Goal: Check status: Check status

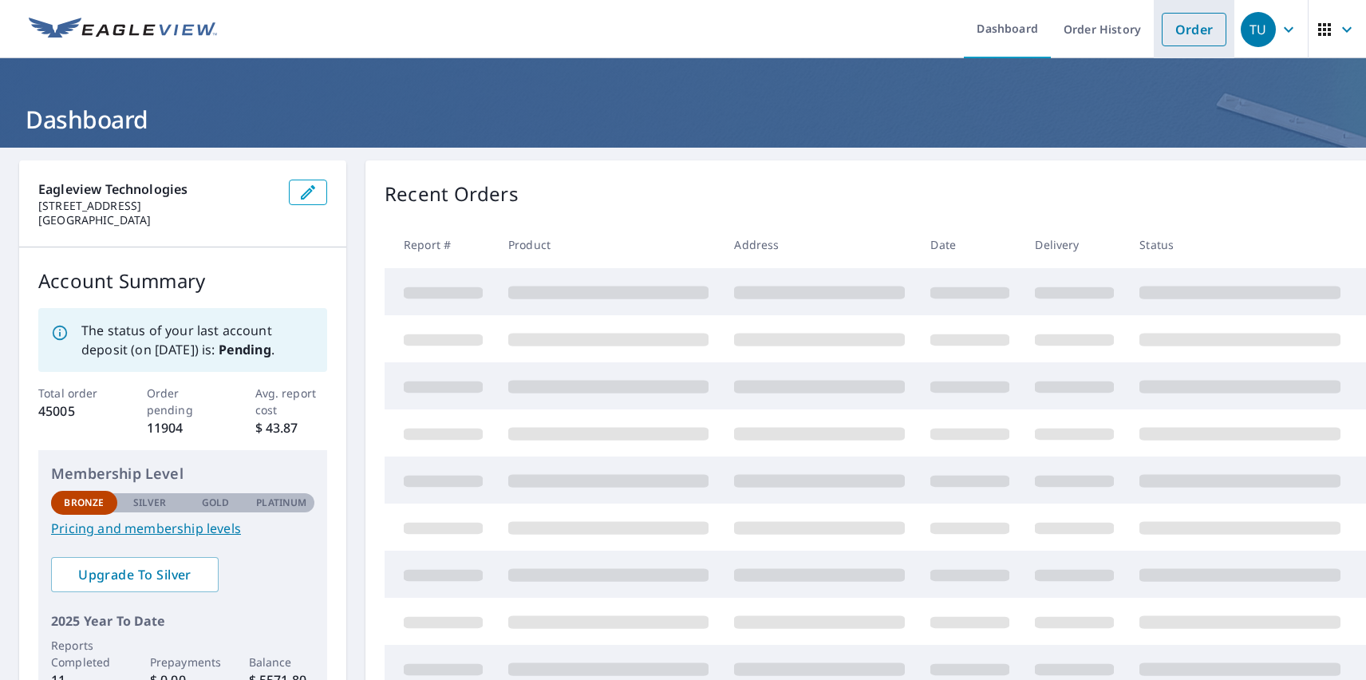
click at [1182, 29] on link "Order" at bounding box center [1194, 30] width 65 height 34
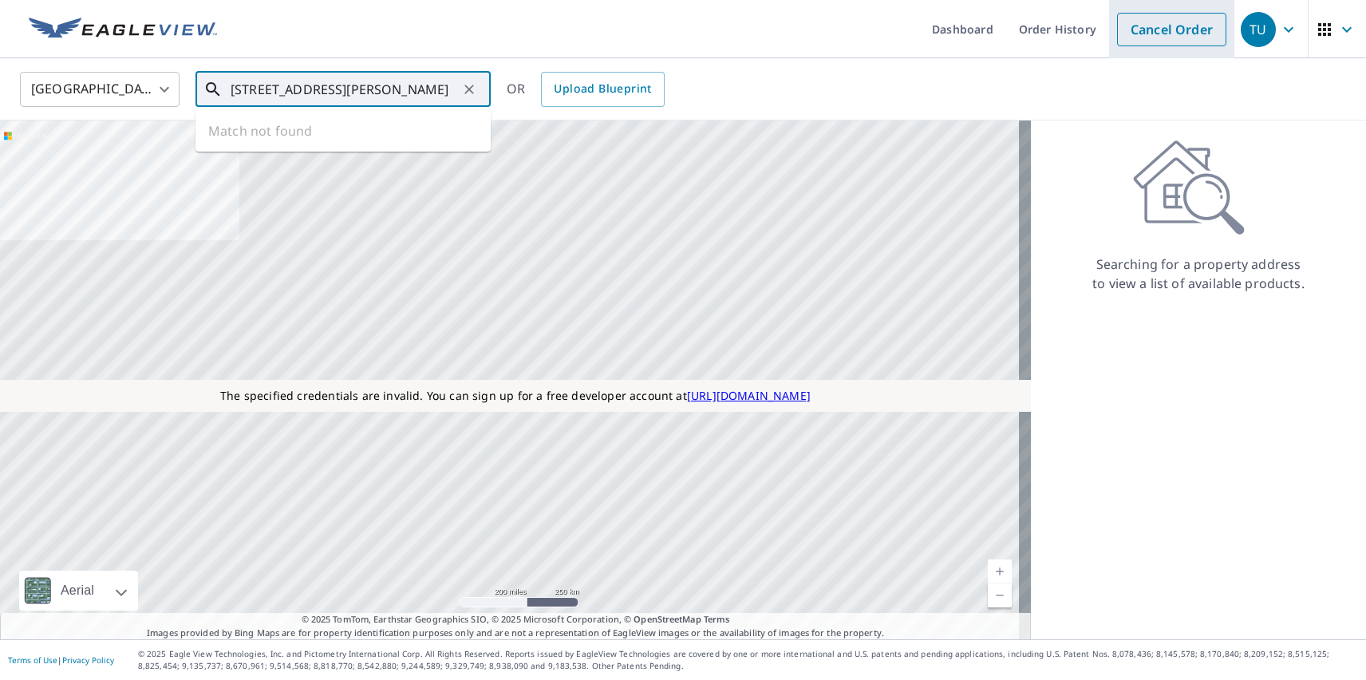
type input "1111 E Cesar Chavez St Austin, TX 78702"
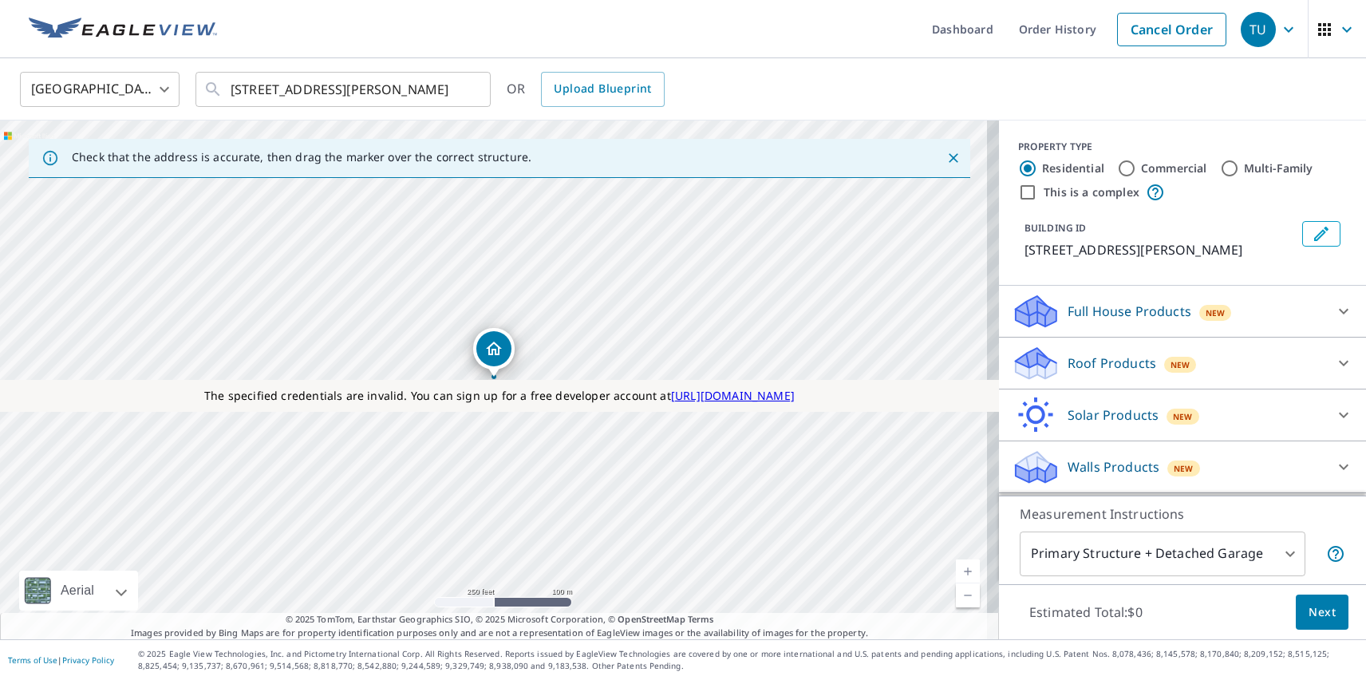
click at [1246, 29] on div "TU" at bounding box center [1258, 29] width 35 height 35
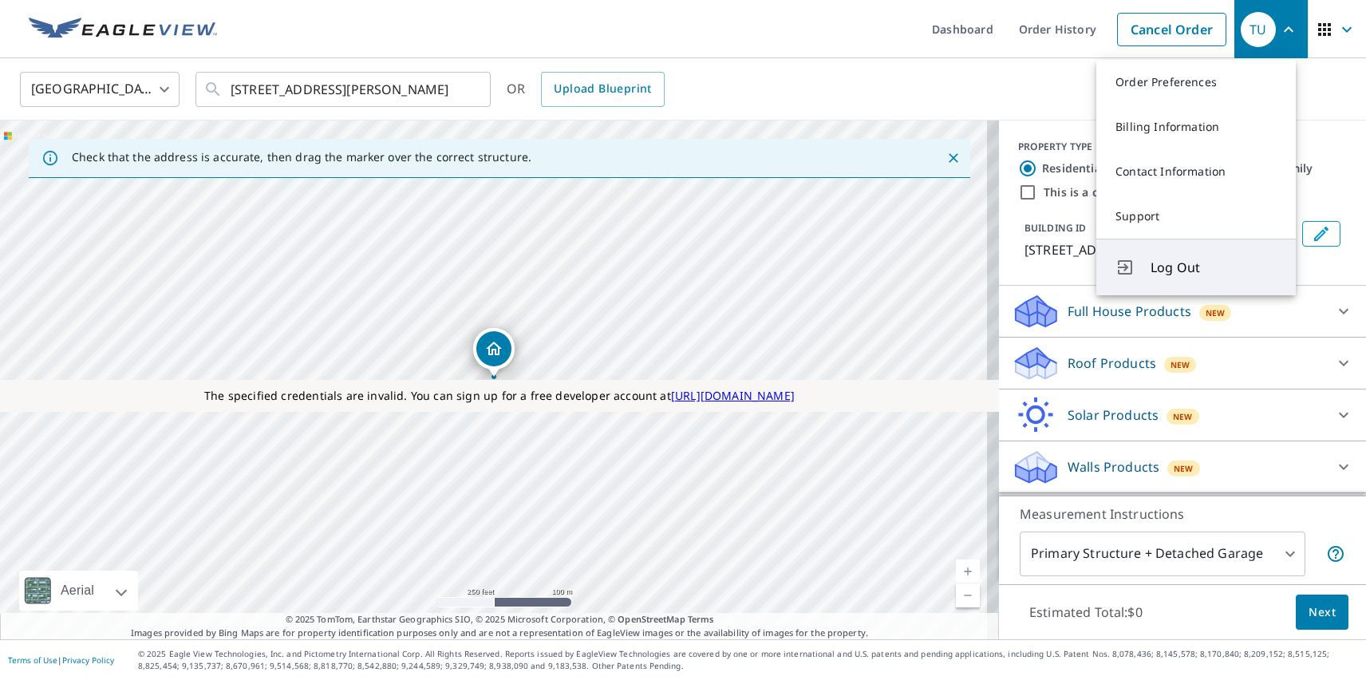
click at [1213, 267] on span "Log Out" at bounding box center [1213, 267] width 126 height 19
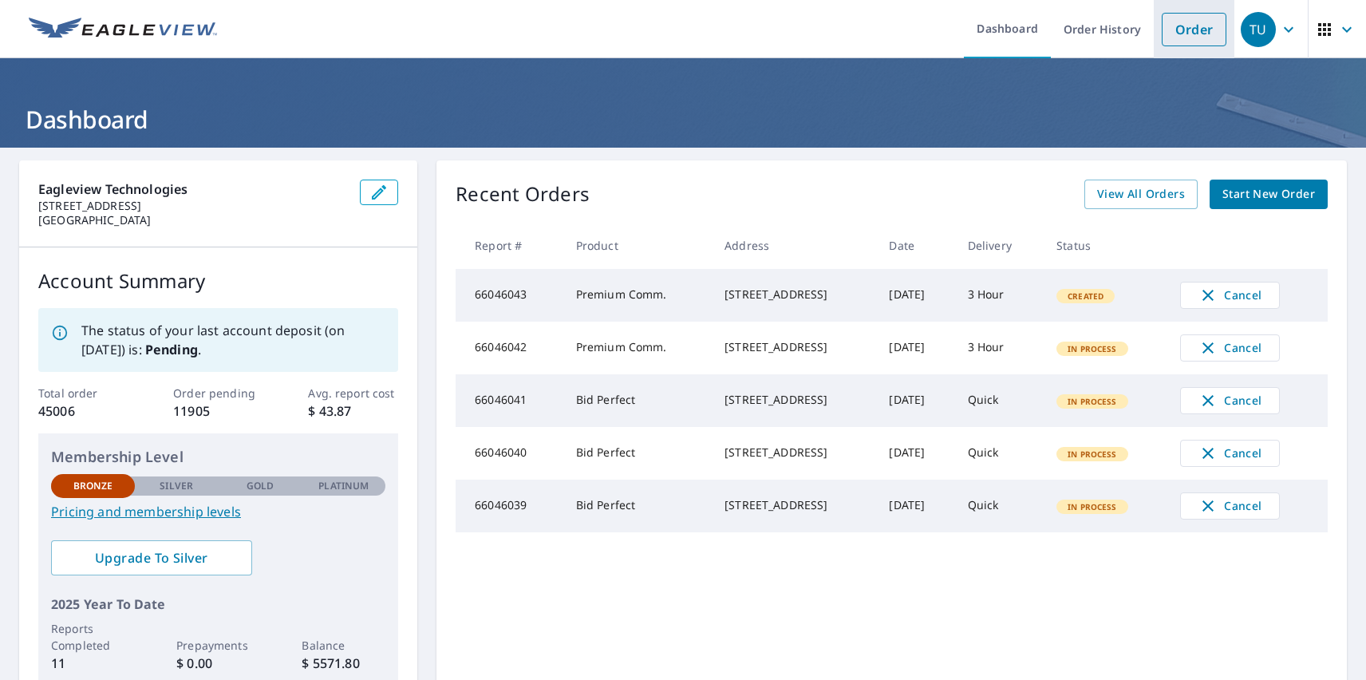
click at [1182, 29] on link "Order" at bounding box center [1194, 30] width 65 height 34
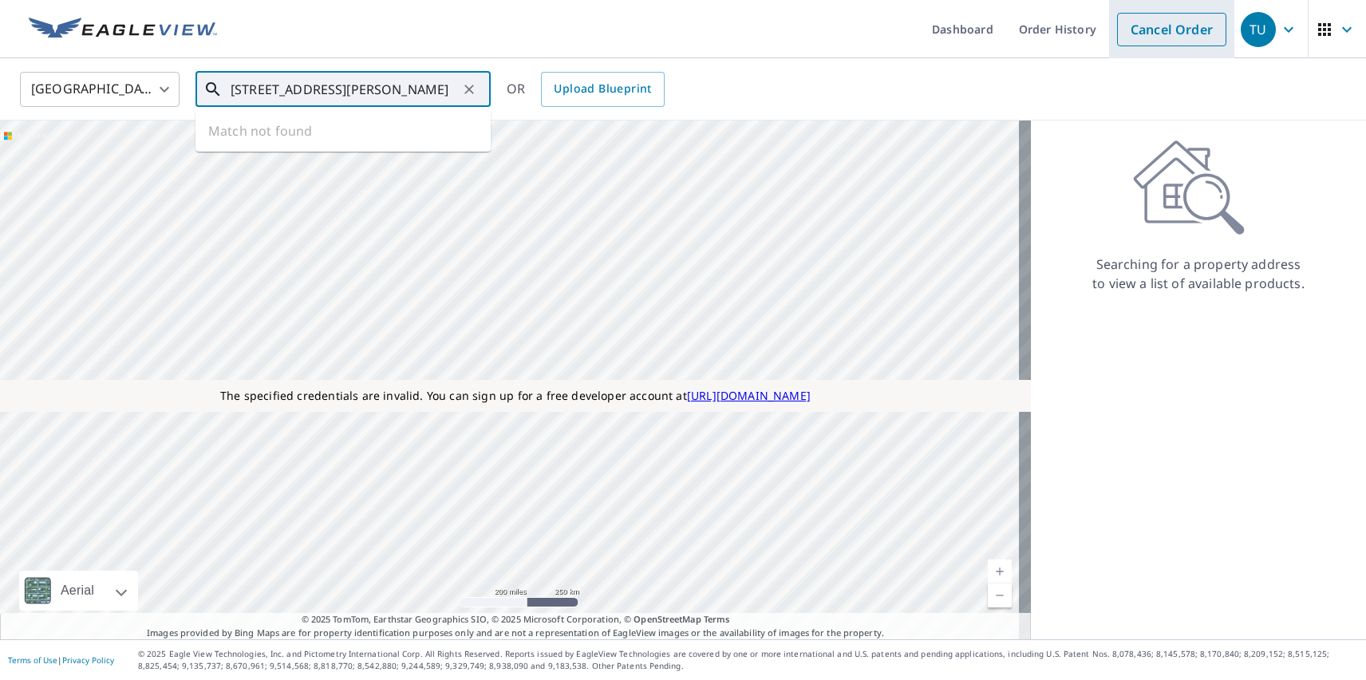
type input "[STREET_ADDRESS][PERSON_NAME]"
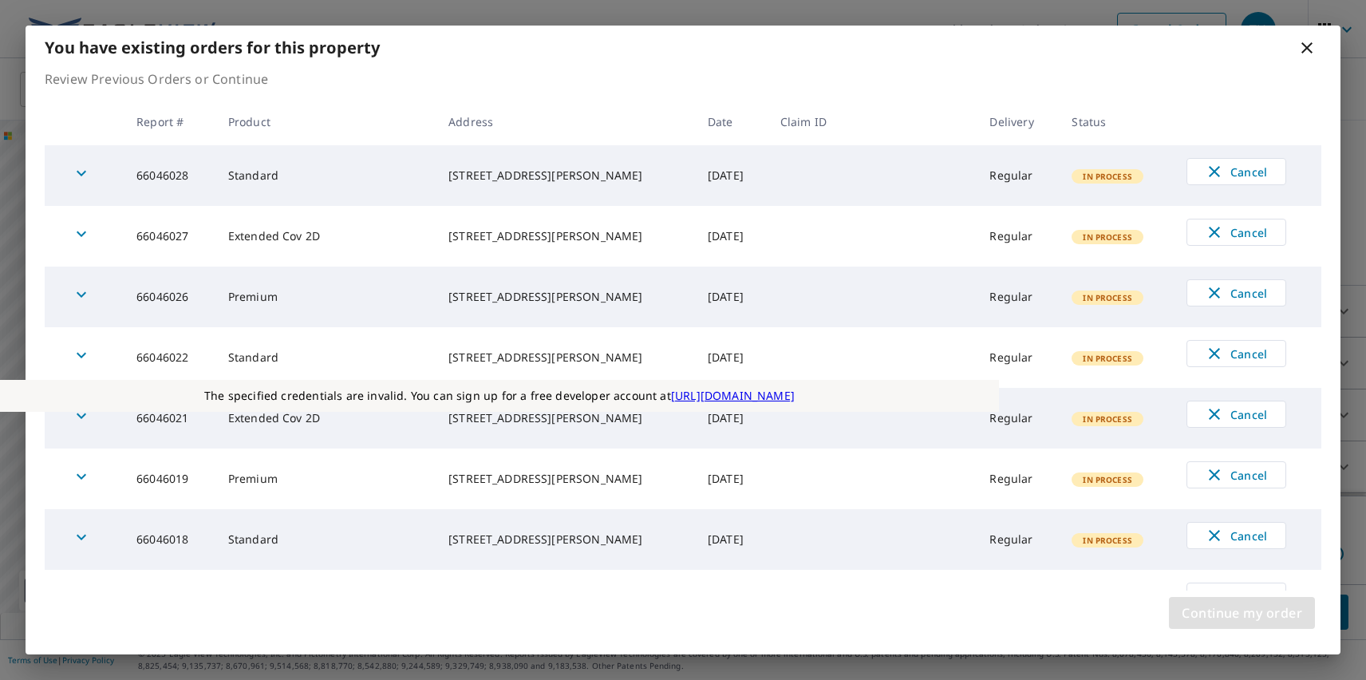
click at [1241, 613] on span "Continue my order" at bounding box center [1242, 613] width 120 height 22
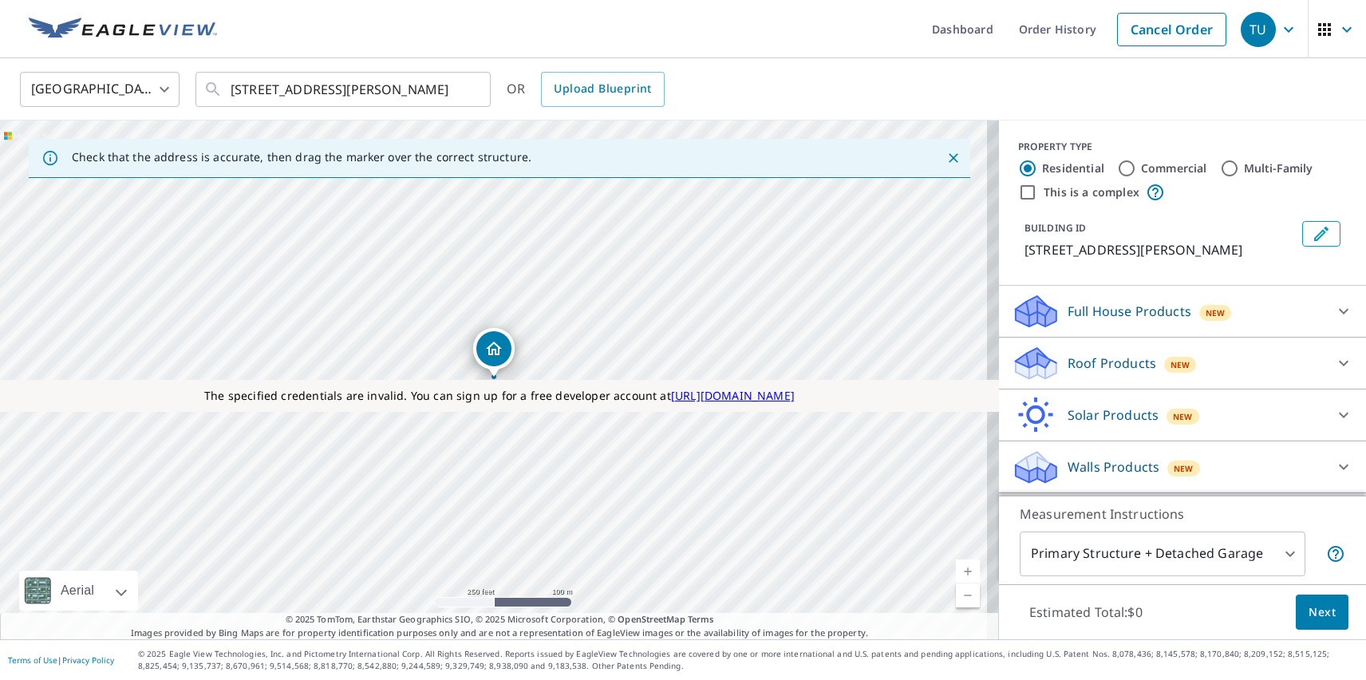
click at [1162, 168] on label "Commercial" at bounding box center [1174, 168] width 66 height 16
click at [1136, 168] on input "Commercial" at bounding box center [1126, 168] width 19 height 19
radio input "true"
type input "4"
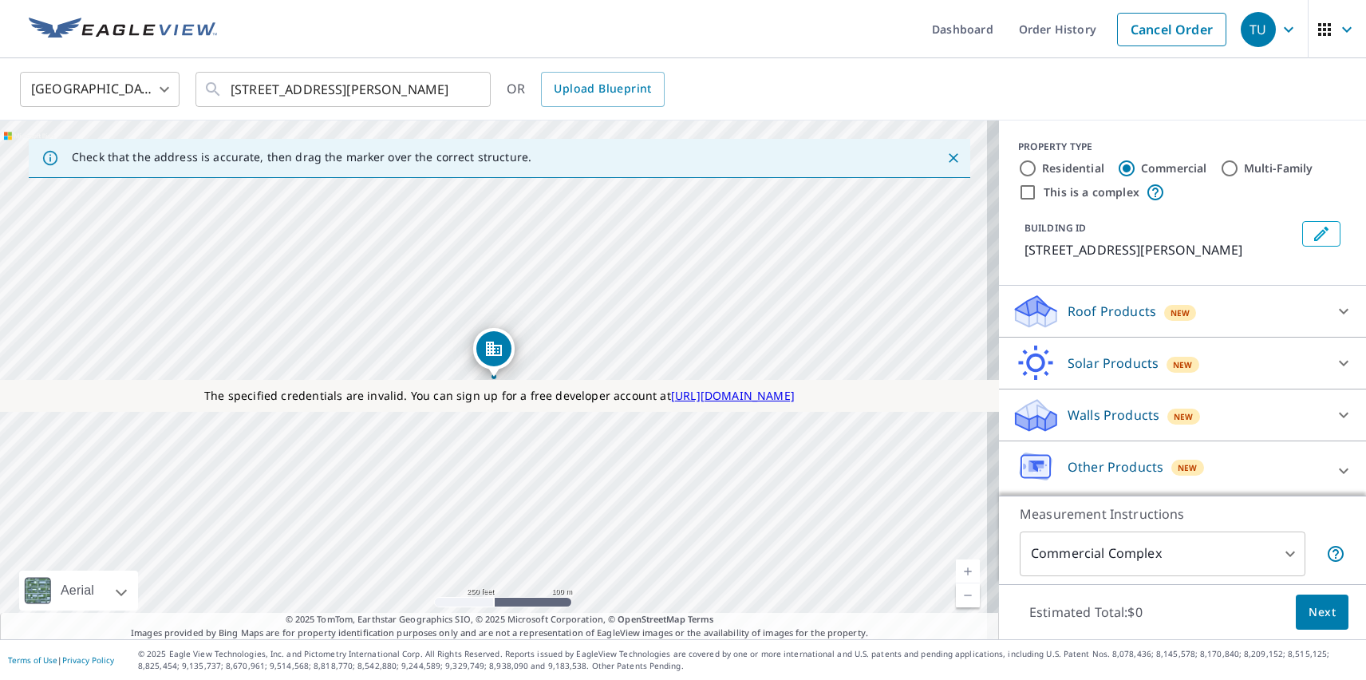
click at [1079, 191] on label "This is a complex" at bounding box center [1092, 192] width 96 height 16
click at [1037, 191] on input "This is a complex" at bounding box center [1027, 192] width 19 height 19
checkbox input "true"
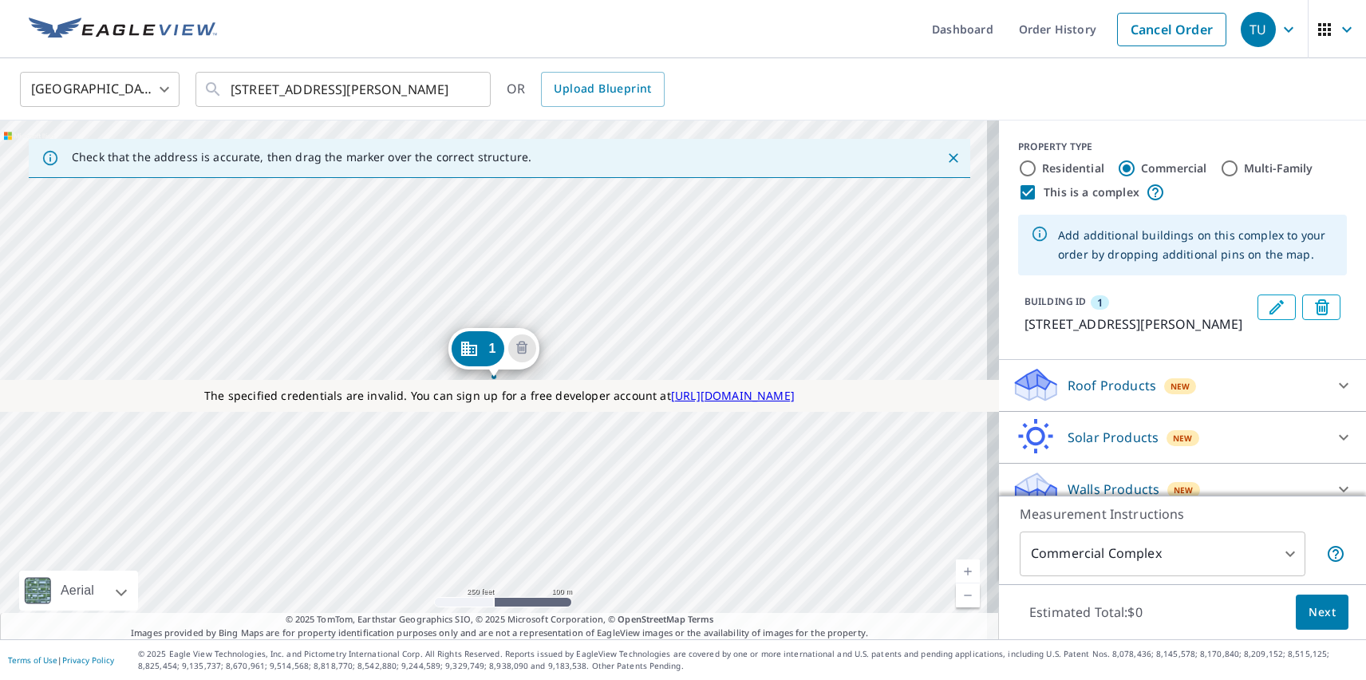
click at [319, 479] on div "1 1111 E Cesar Chavez St Austin, TX 78702" at bounding box center [499, 379] width 999 height 519
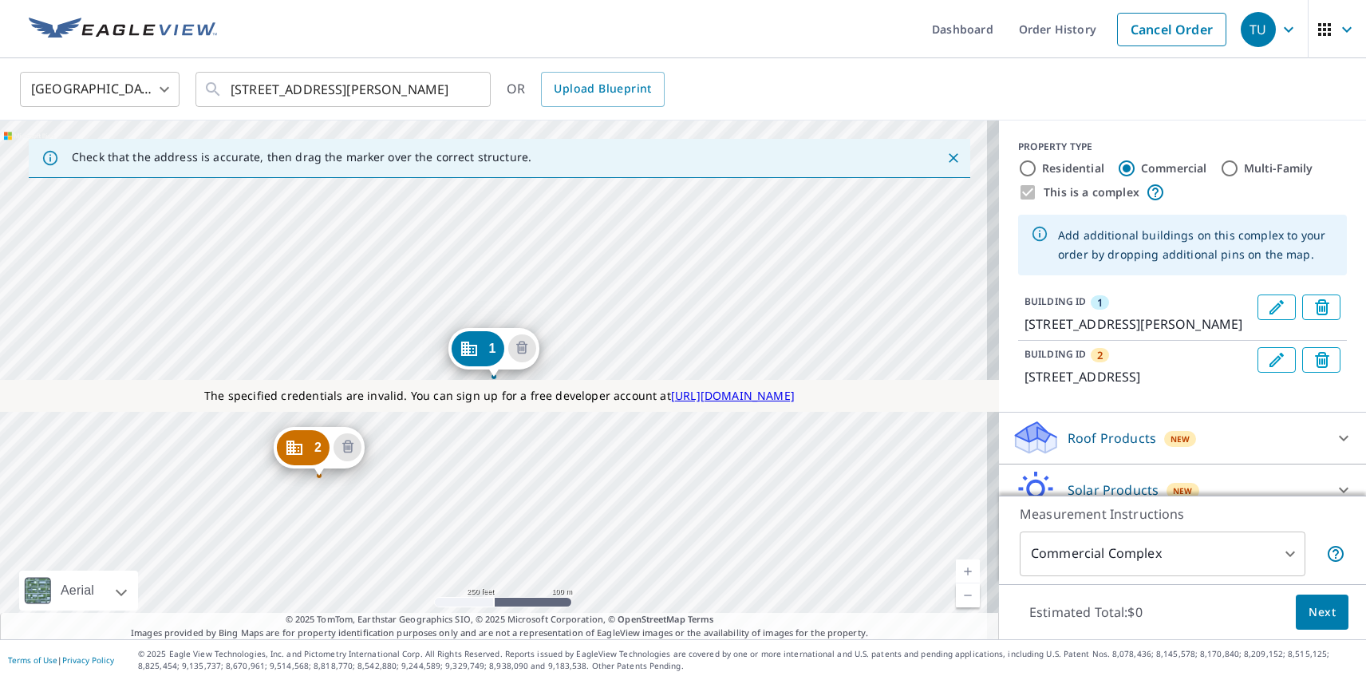
click at [439, 359] on div "2 71 San Marcos St Austin, TX 78702 1 1111 E Cesar Chavez St Austin, TX 78702" at bounding box center [499, 379] width 999 height 519
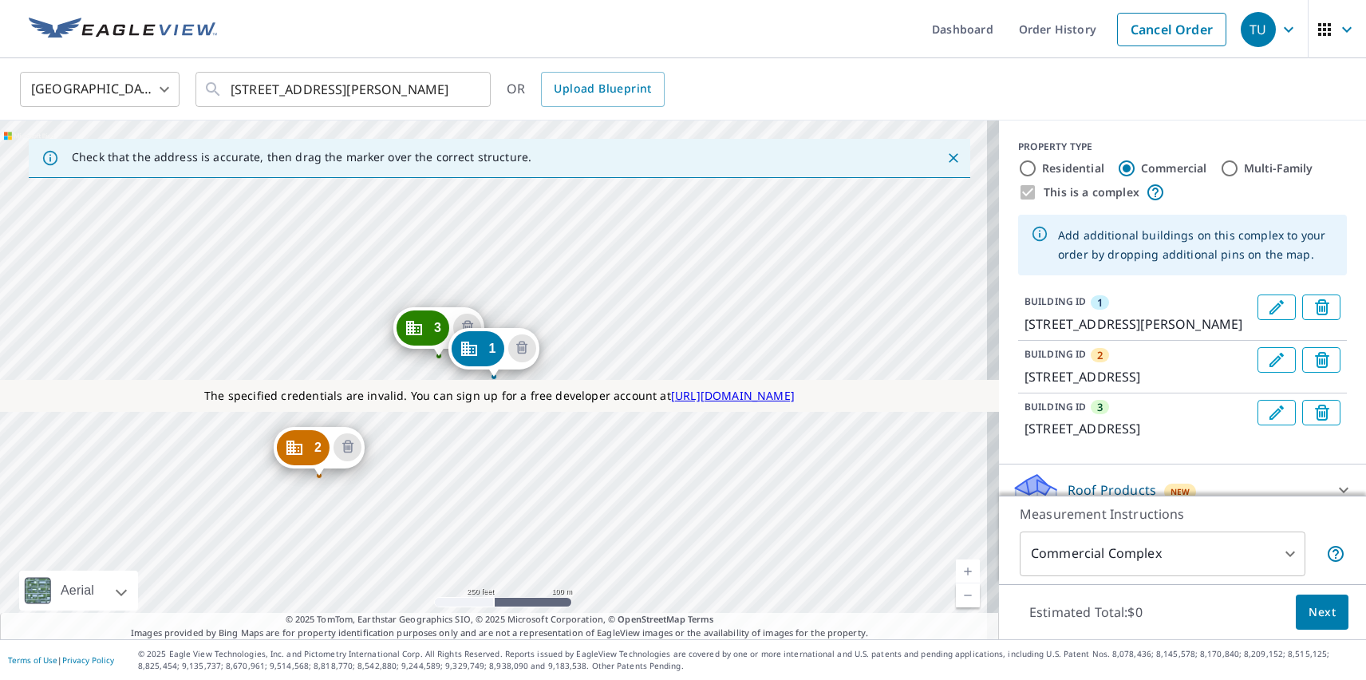
click at [1098, 486] on p "Roof Products" at bounding box center [1111, 489] width 89 height 19
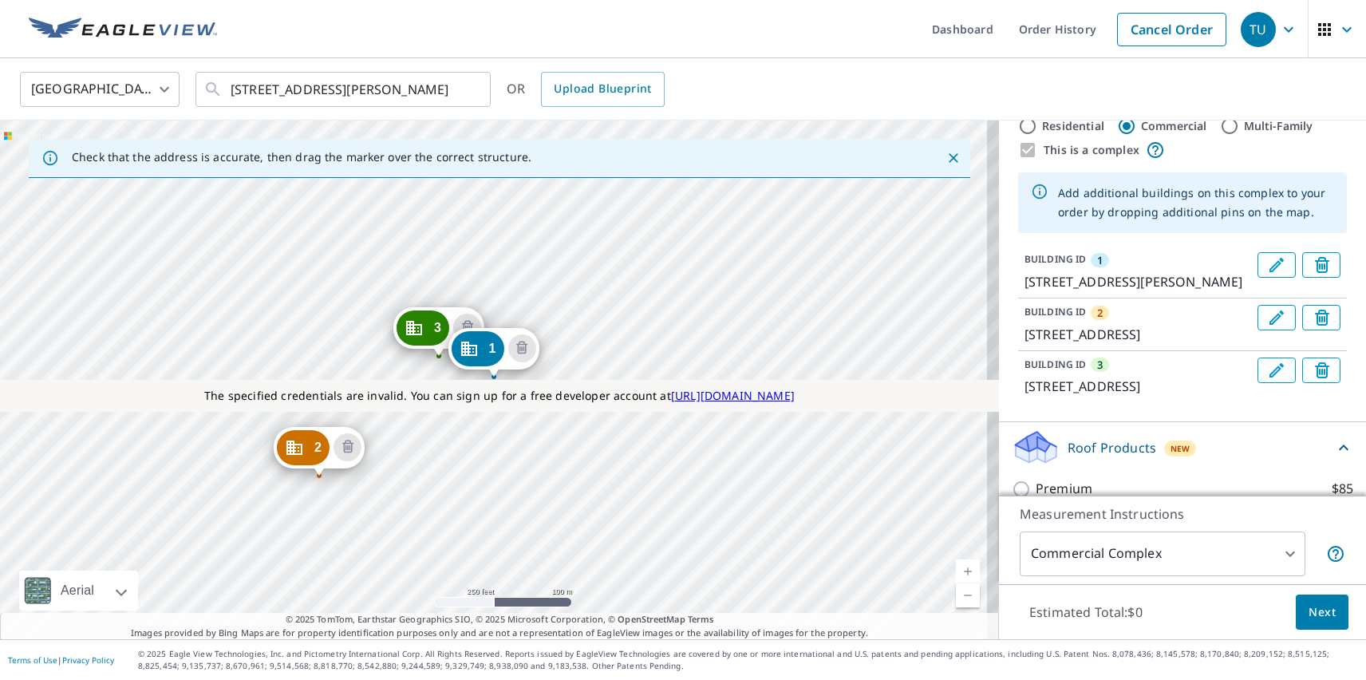
checkbox input "true"
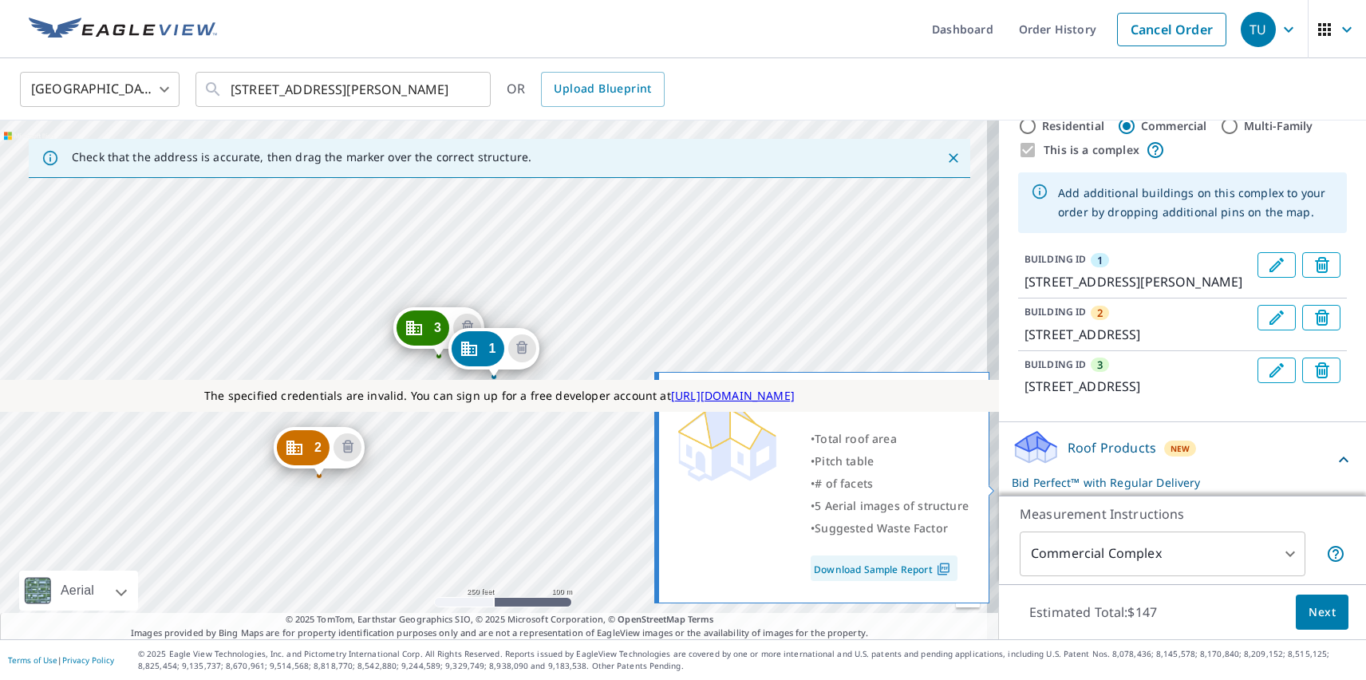
scroll to position [471, 0]
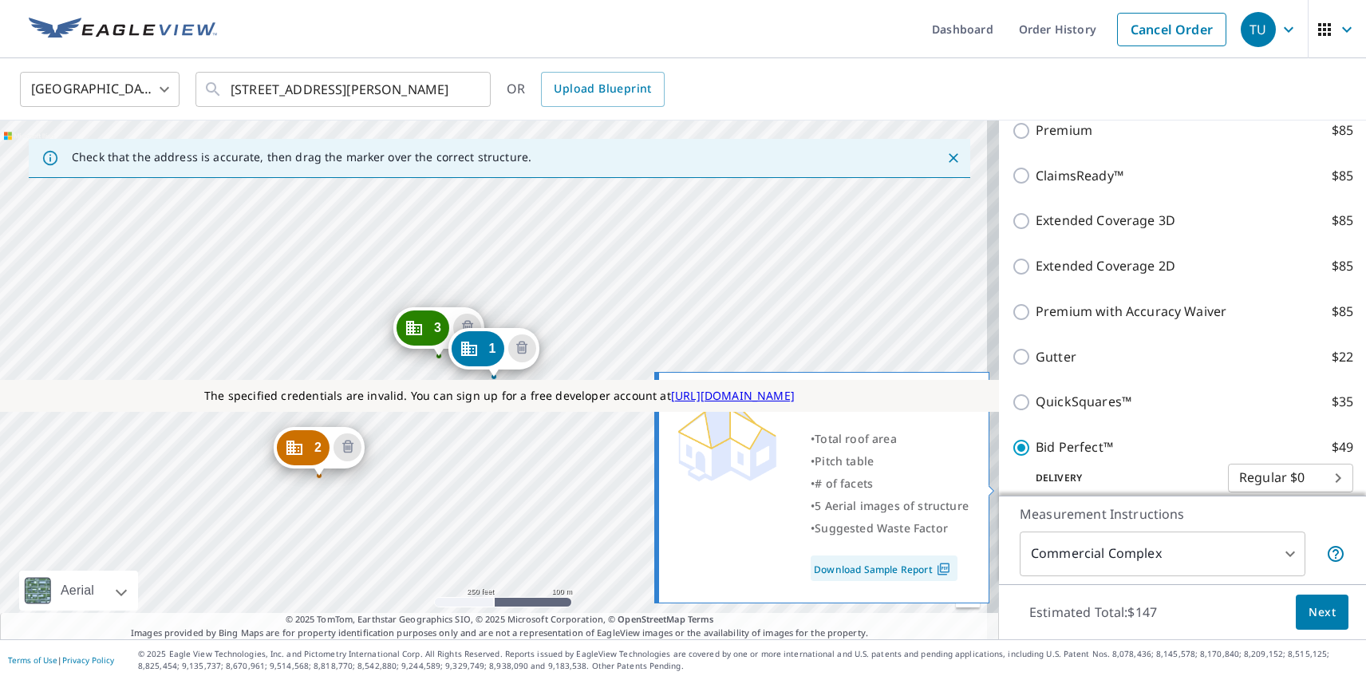
click at [1310, 611] on span "Next" at bounding box center [1321, 612] width 27 height 20
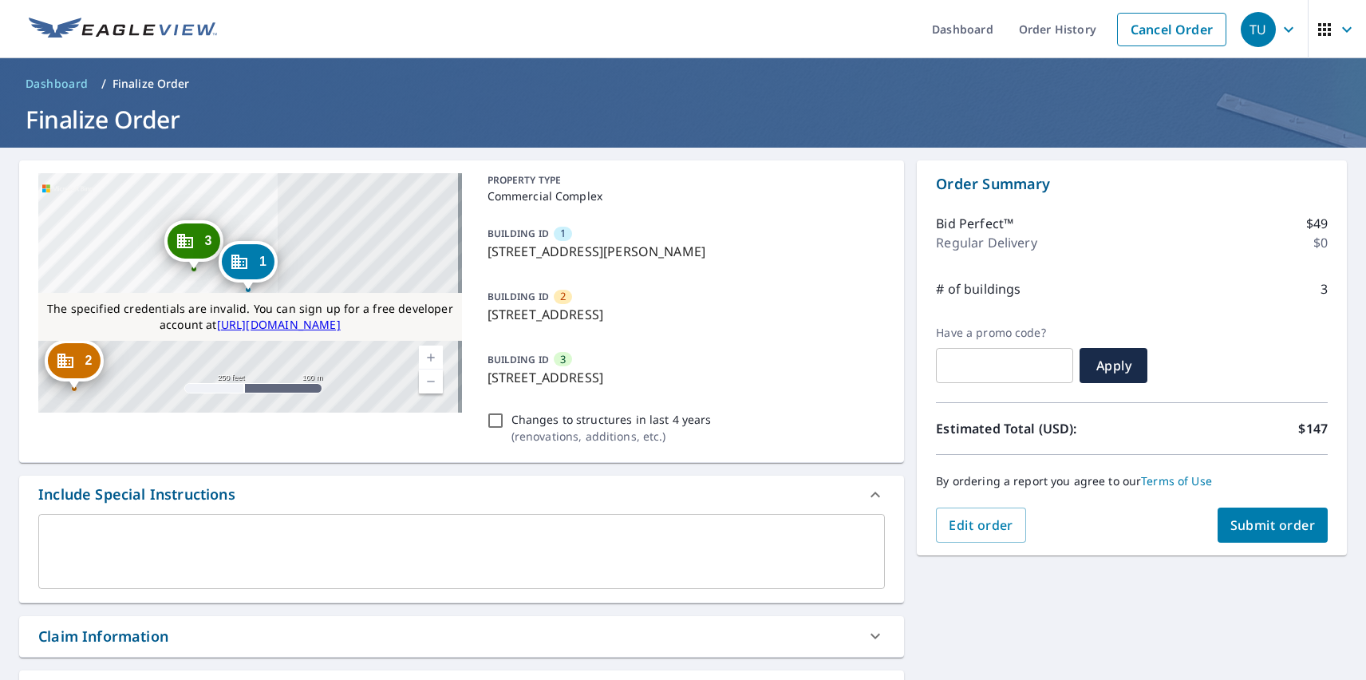
click at [73, 364] on icon "Dropped pin, building 2, Commercial property, 71 San Marcos St Austin, TX 78702" at bounding box center [64, 360] width 19 height 19
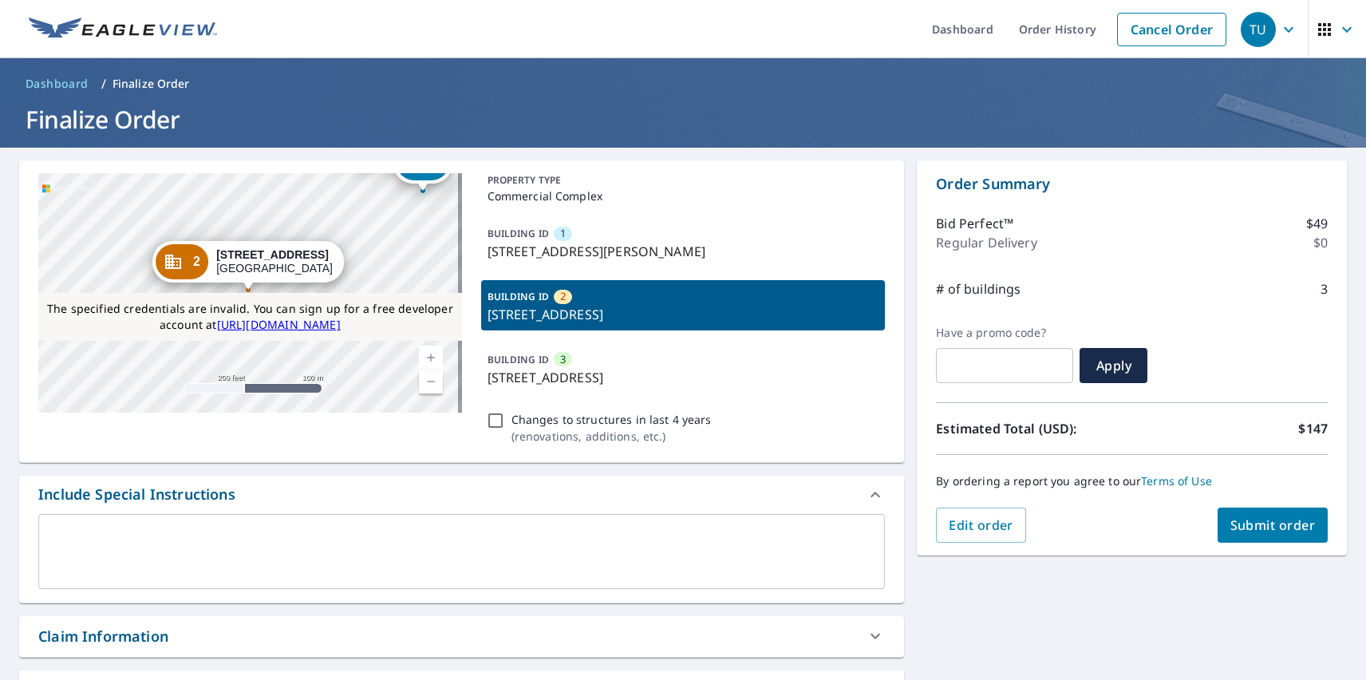
click at [1246, 29] on div "TU" at bounding box center [1258, 29] width 35 height 35
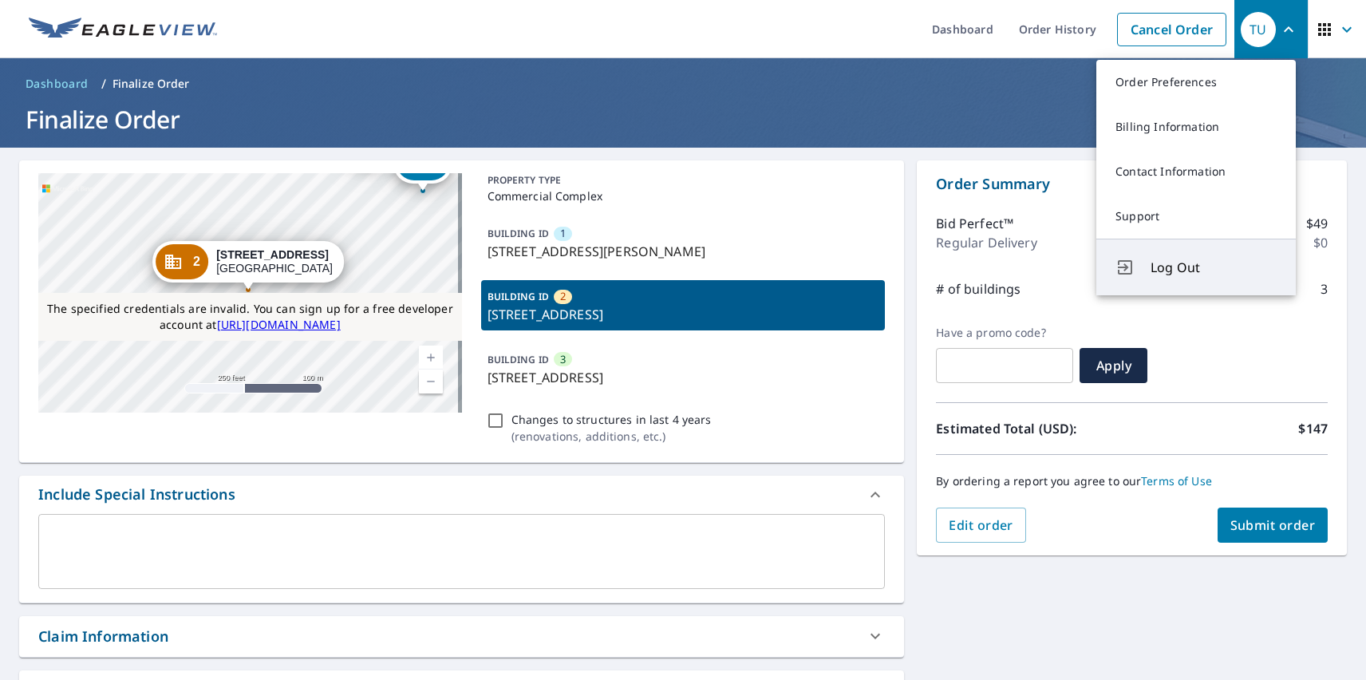
click at [1213, 267] on span "Log Out" at bounding box center [1213, 267] width 126 height 19
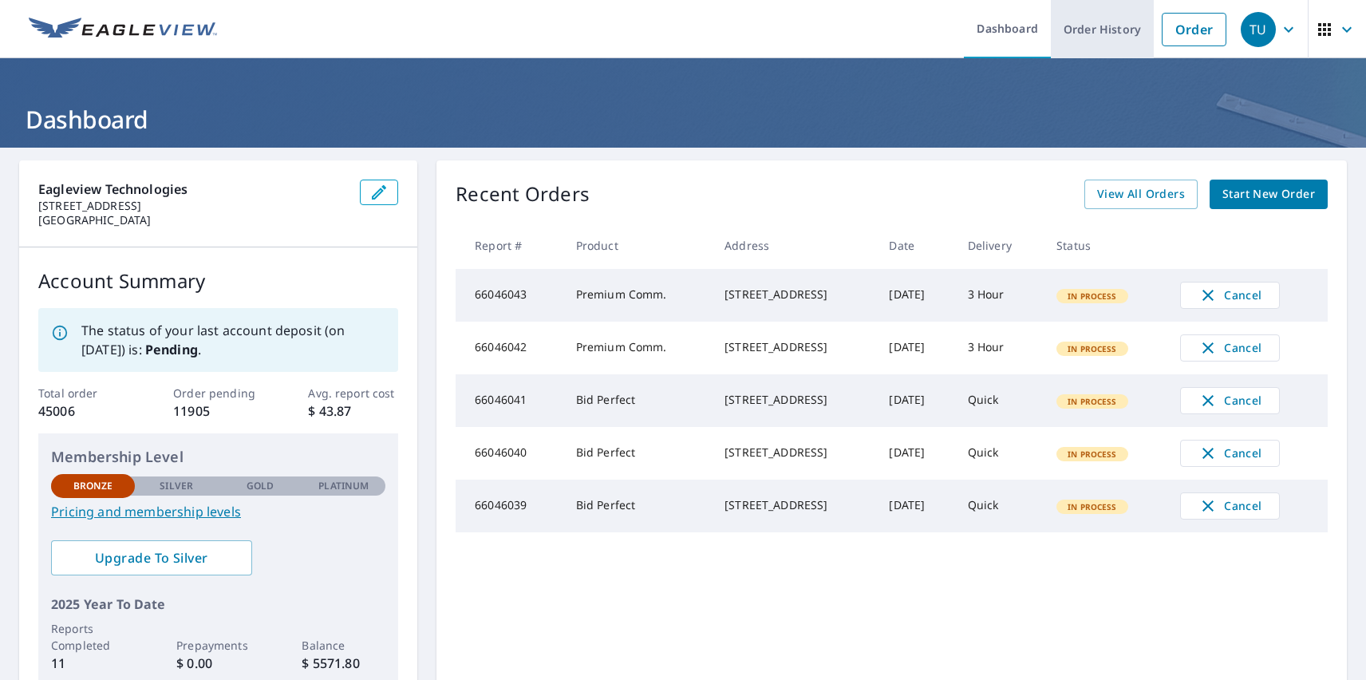
click at [1091, 29] on link "Order History" at bounding box center [1102, 29] width 103 height 58
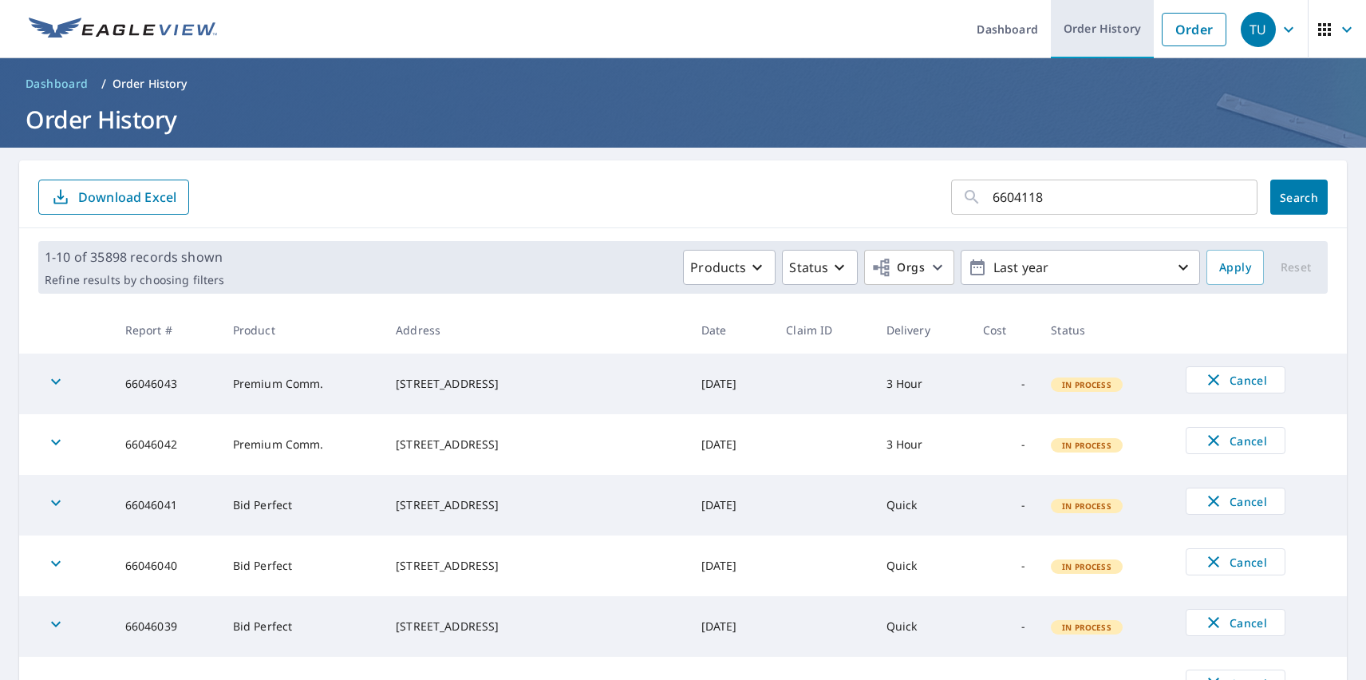
type input "66041181"
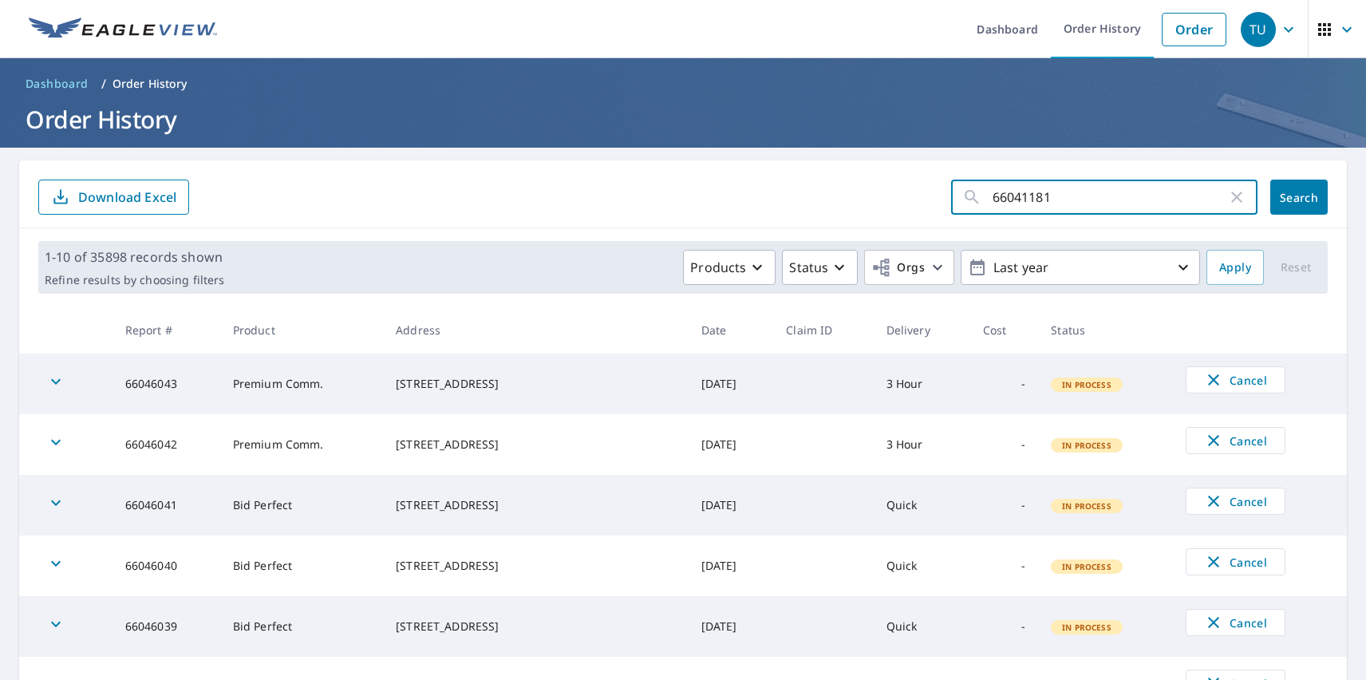
click at [1287, 197] on span "Search" at bounding box center [1299, 197] width 32 height 15
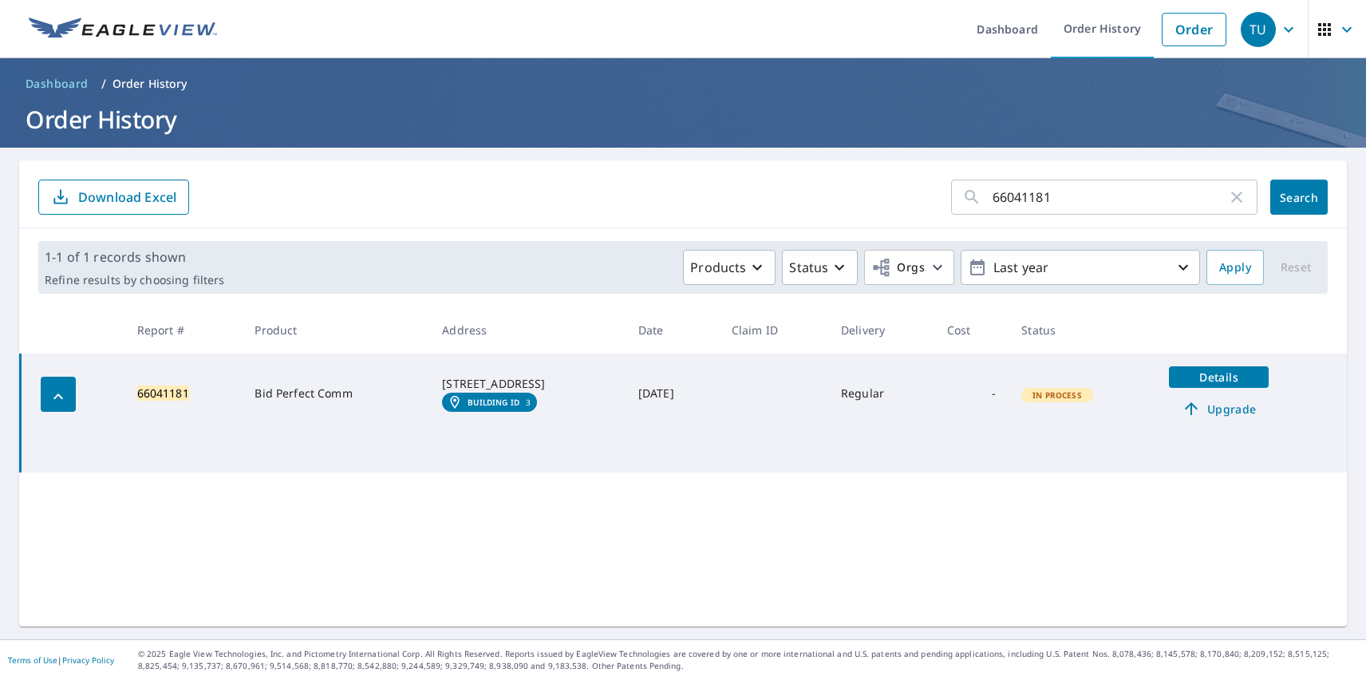
click at [475, 407] on em "Building ID" at bounding box center [494, 402] width 52 height 10
click at [1246, 29] on div "TU" at bounding box center [1258, 29] width 35 height 35
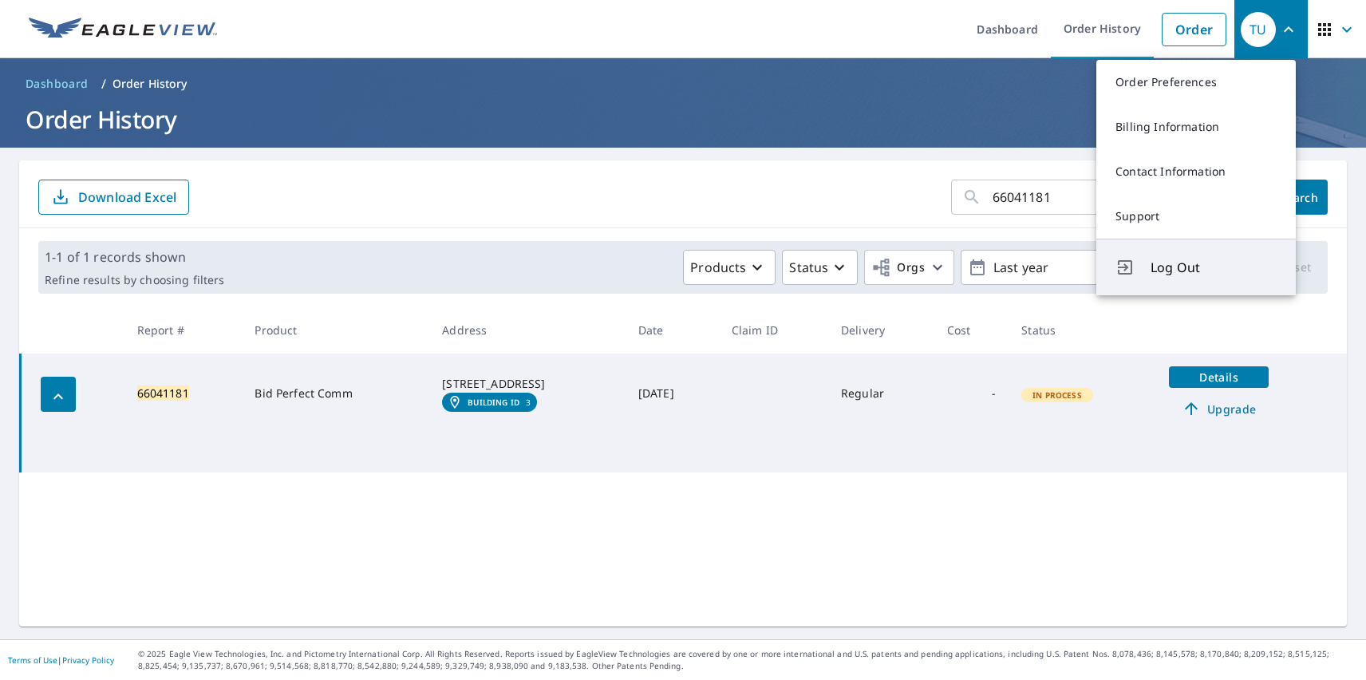
click at [1213, 267] on span "Log Out" at bounding box center [1213, 267] width 126 height 19
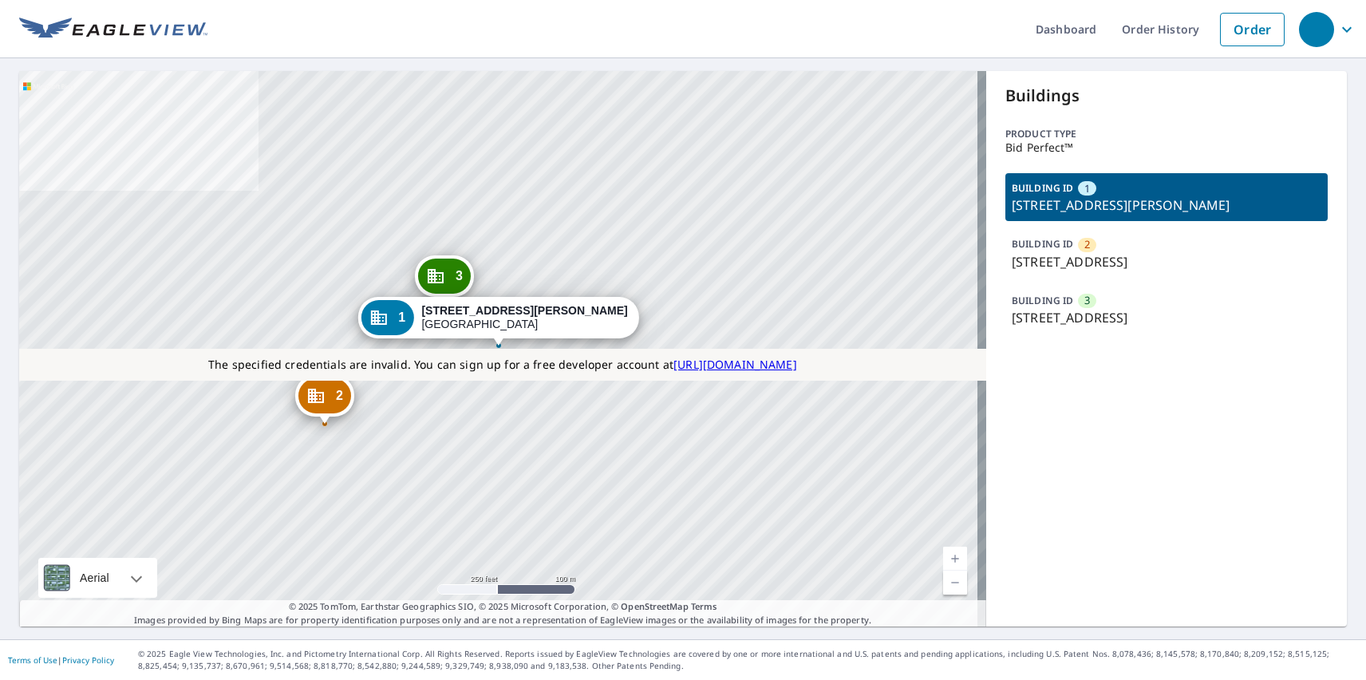
click at [1155, 309] on p "503 Willow St, Austin, TX, 78701" at bounding box center [1167, 317] width 310 height 19
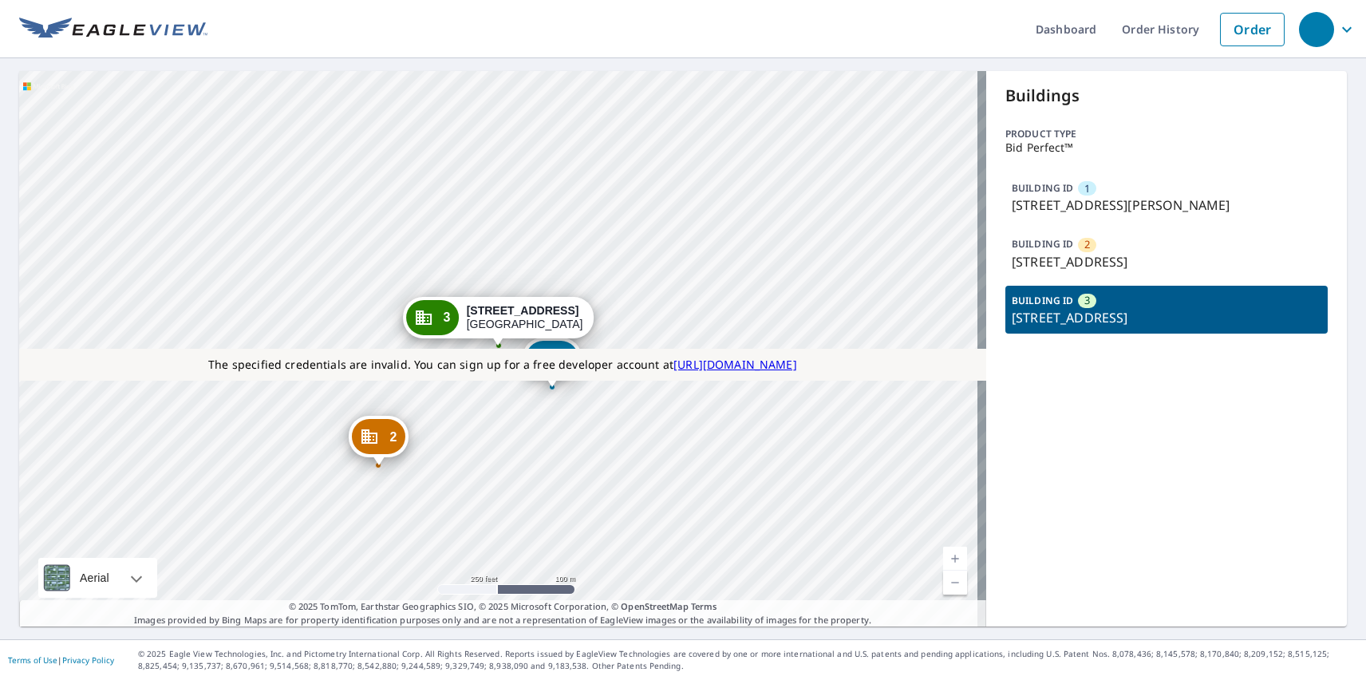
click at [1155, 253] on p "78 Trinity St, Austin, TX, 78701" at bounding box center [1167, 261] width 310 height 19
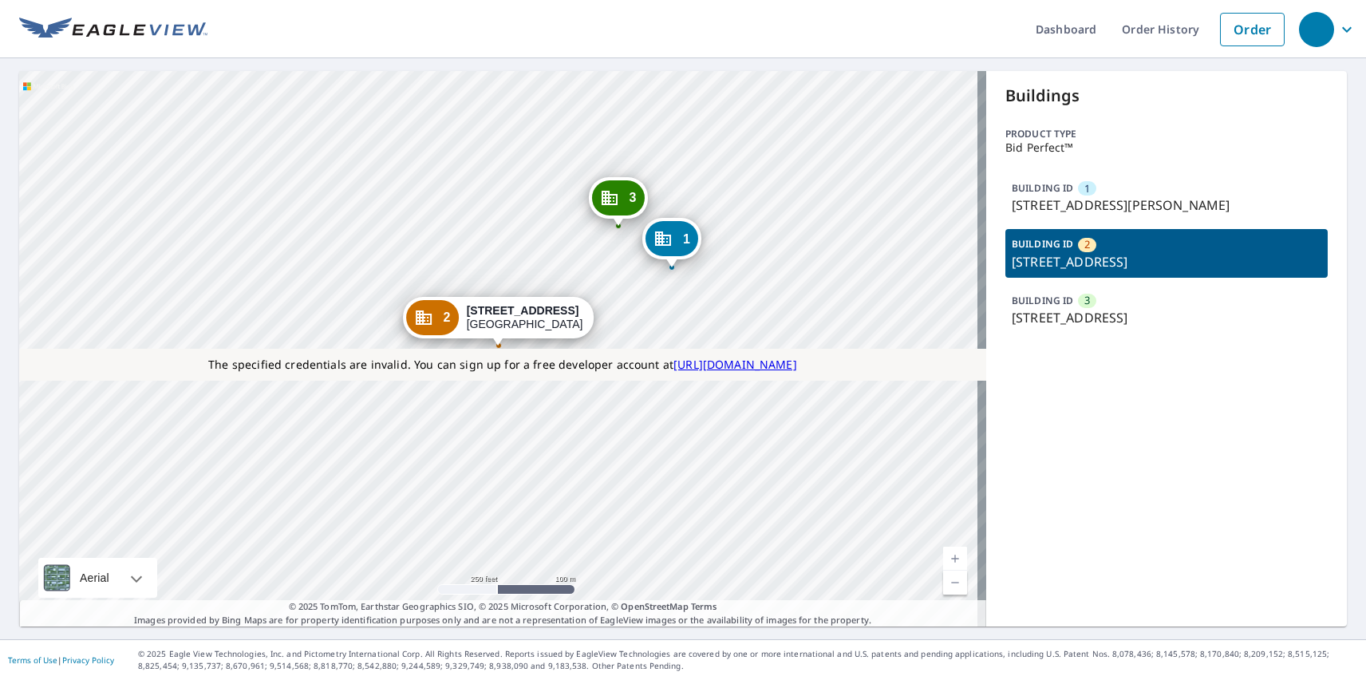
click at [1155, 197] on p "600 Davis St, Austin, TX, 78701" at bounding box center [1167, 204] width 310 height 19
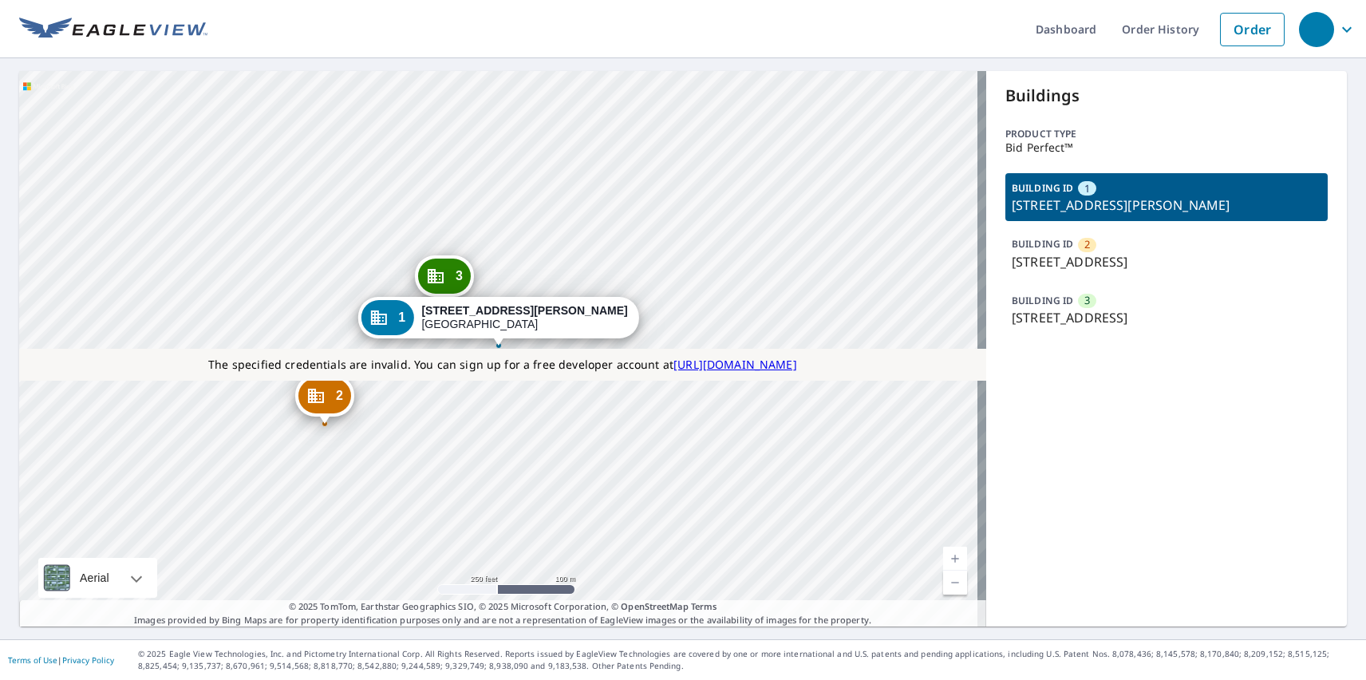
click at [945, 558] on link "Current Level 17, Zoom In" at bounding box center [955, 558] width 24 height 24
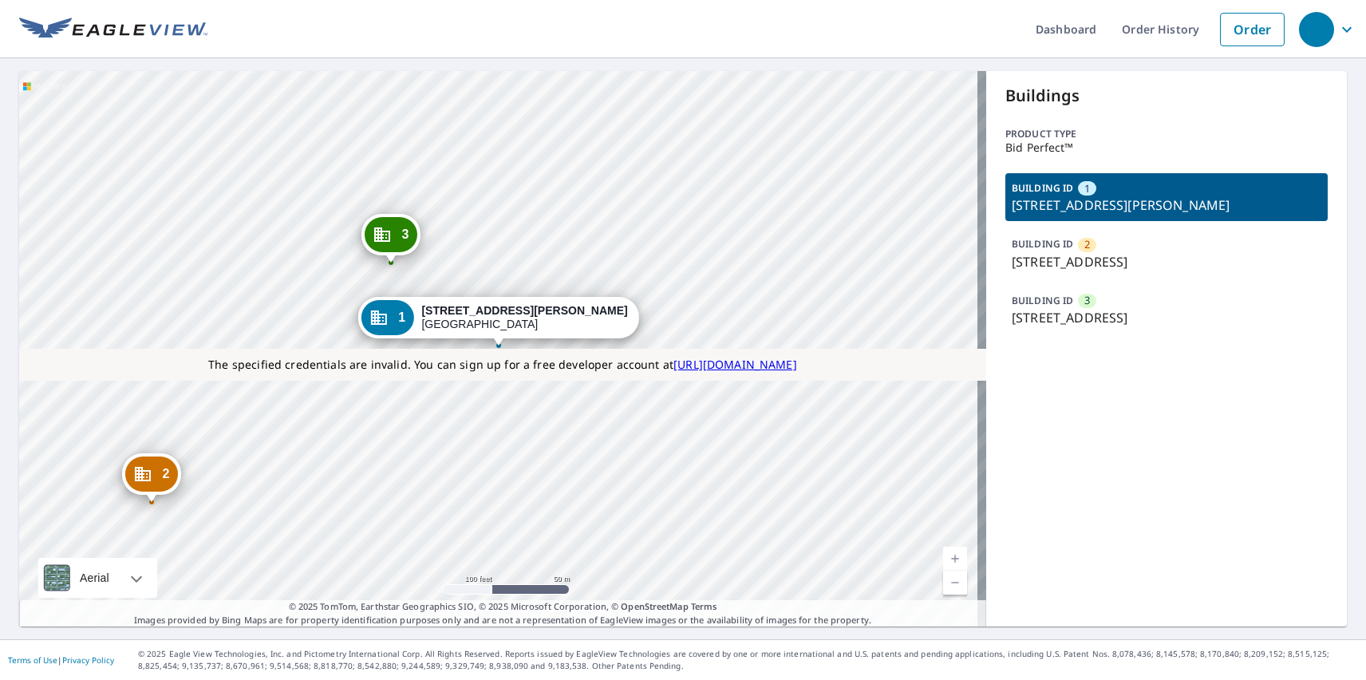
click at [945, 582] on link "Current Level 18, Zoom Out" at bounding box center [955, 582] width 24 height 24
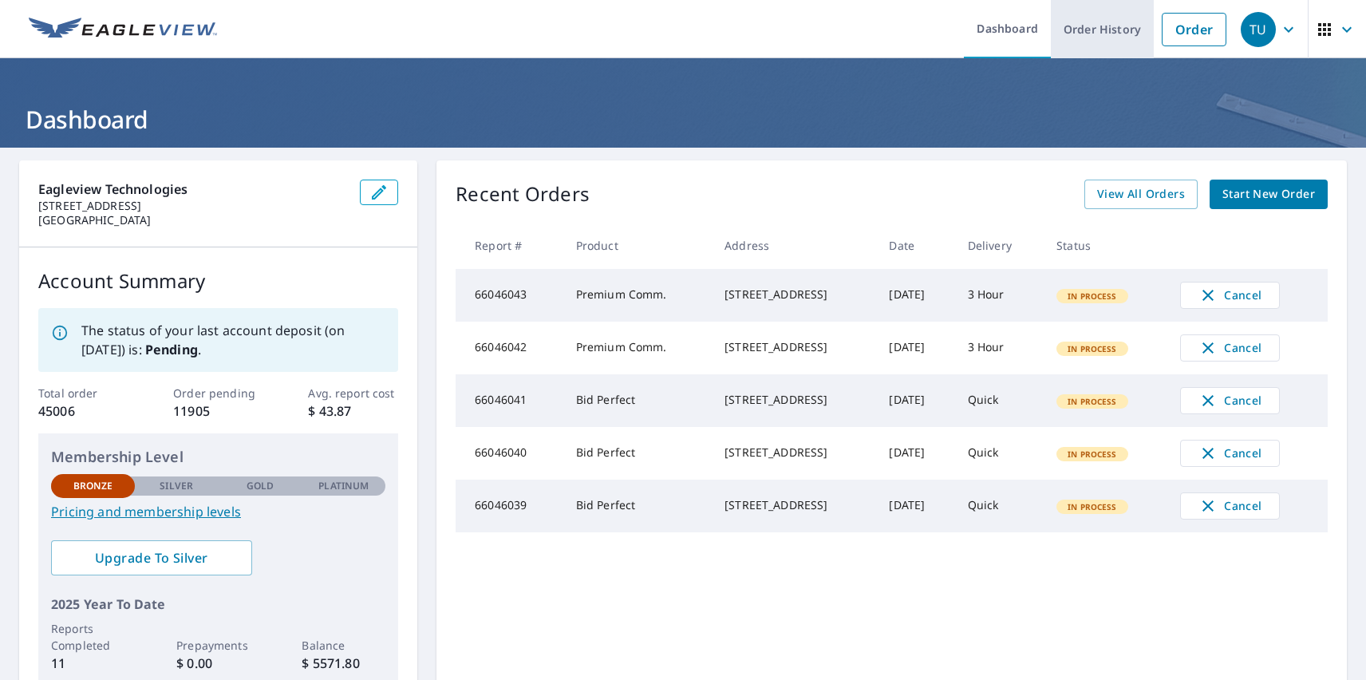
click at [1091, 29] on link "Order History" at bounding box center [1102, 29] width 103 height 58
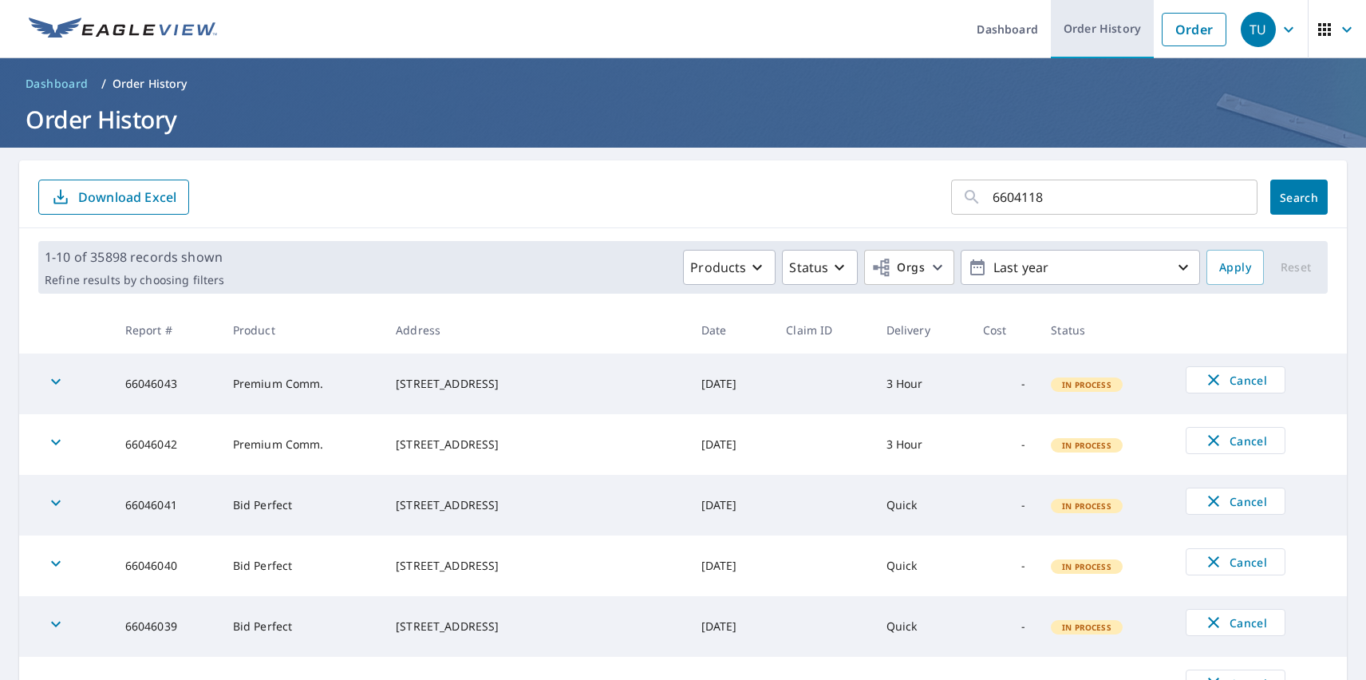
type input "66041181"
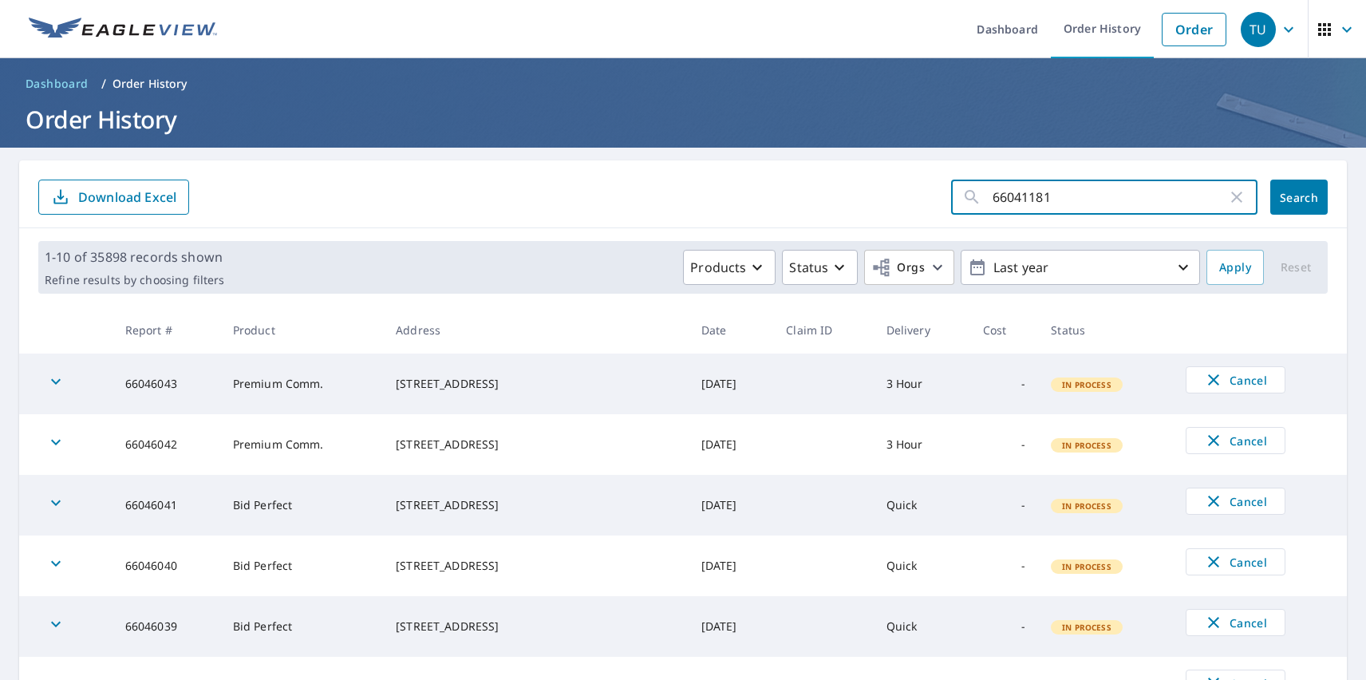
click at [1287, 197] on span "Search" at bounding box center [1299, 197] width 32 height 15
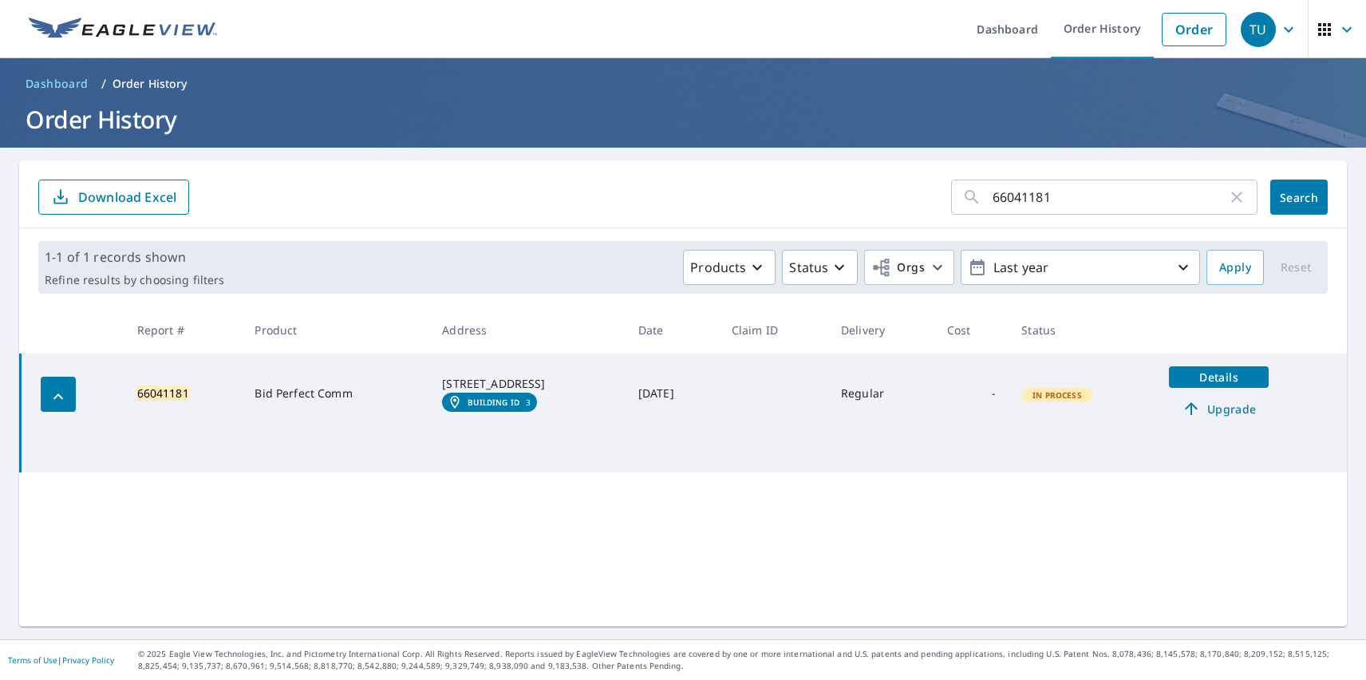
click at [1213, 377] on span "Details" at bounding box center [1218, 376] width 81 height 15
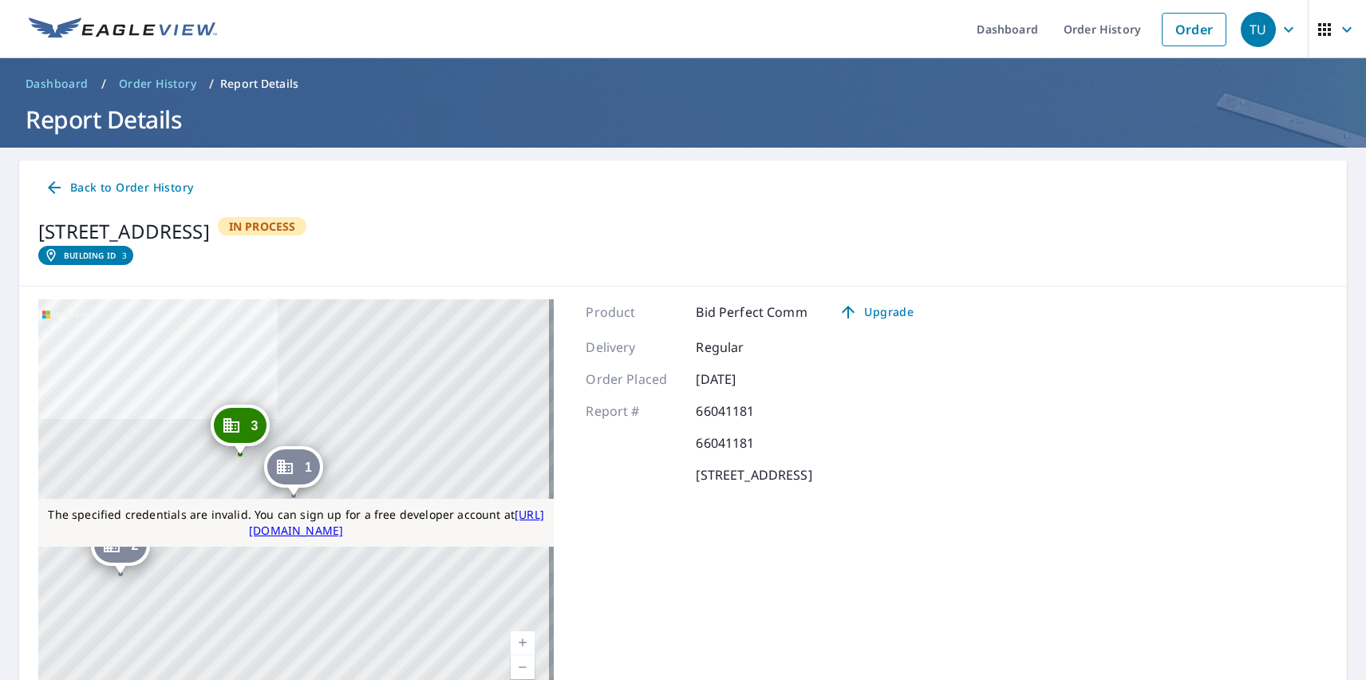
click at [518, 642] on link "Current Level 17, Zoom In" at bounding box center [523, 643] width 24 height 24
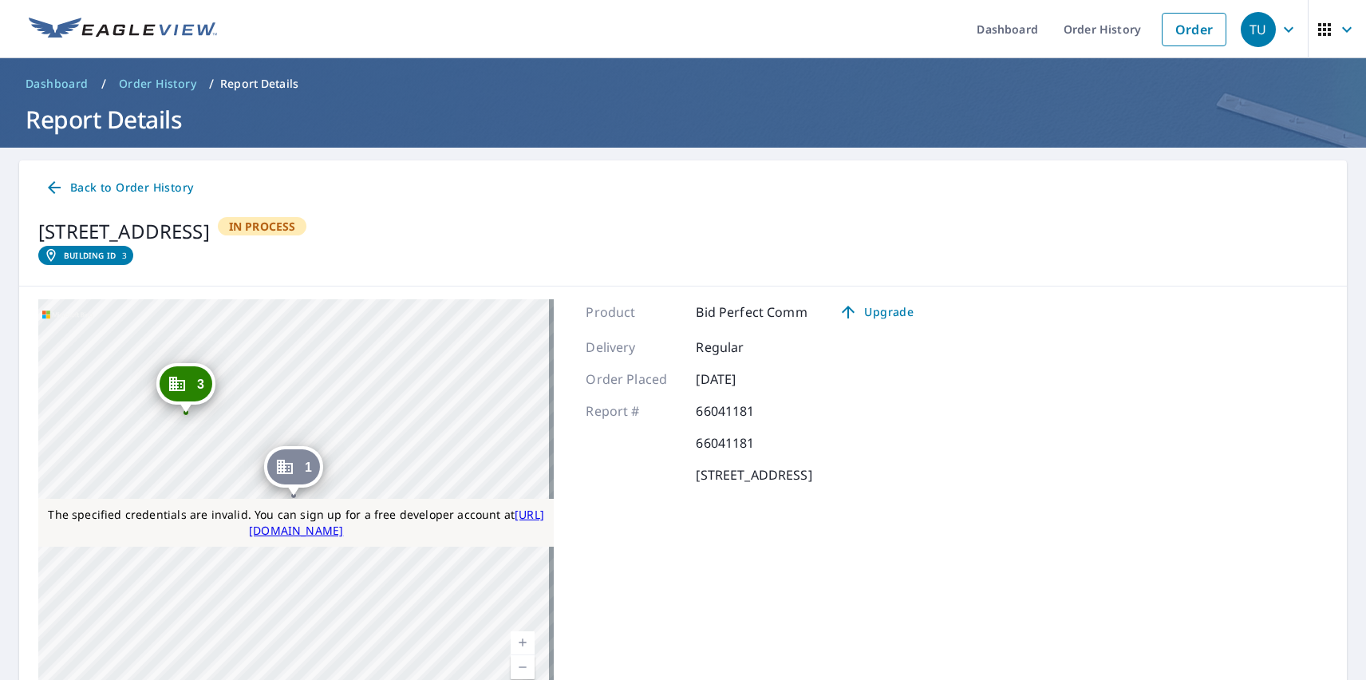
click at [518, 666] on link "Current Level 18, Zoom Out" at bounding box center [523, 667] width 24 height 24
click at [1246, 29] on div "TU" at bounding box center [1258, 29] width 35 height 35
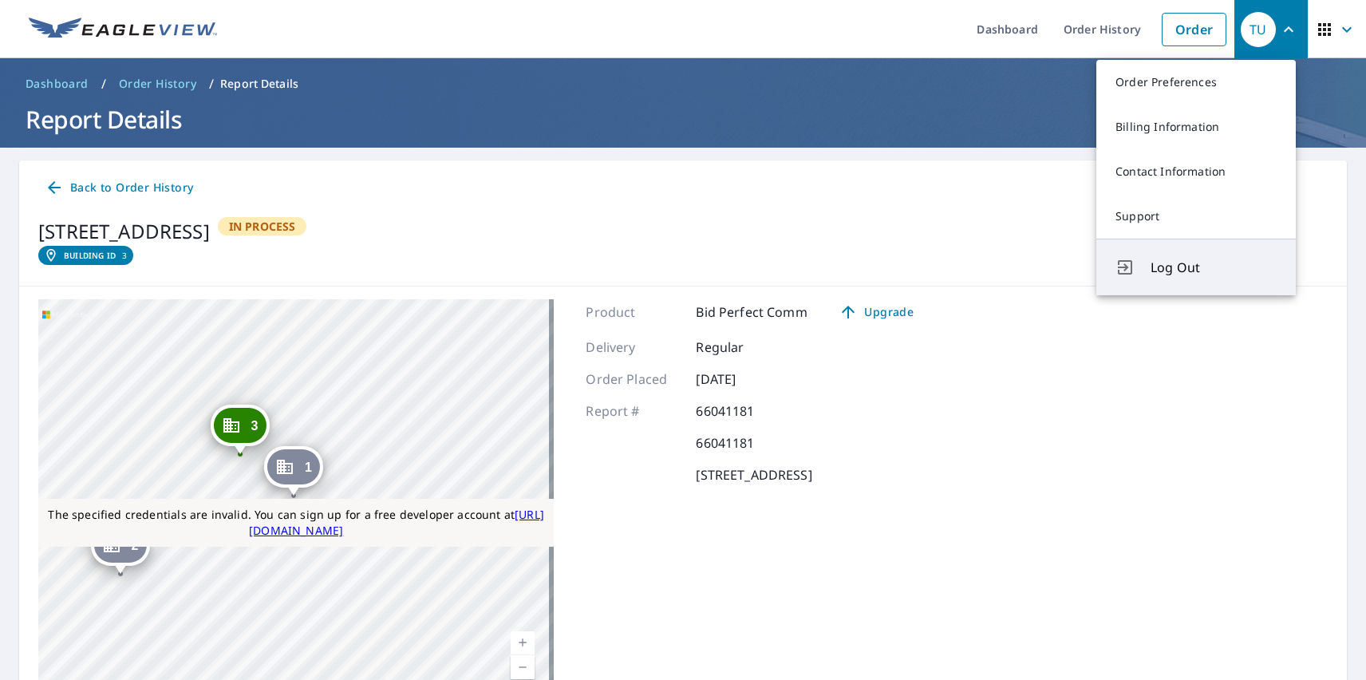
click at [1213, 267] on span "Log Out" at bounding box center [1213, 267] width 126 height 19
